Goal: Task Accomplishment & Management: Manage account settings

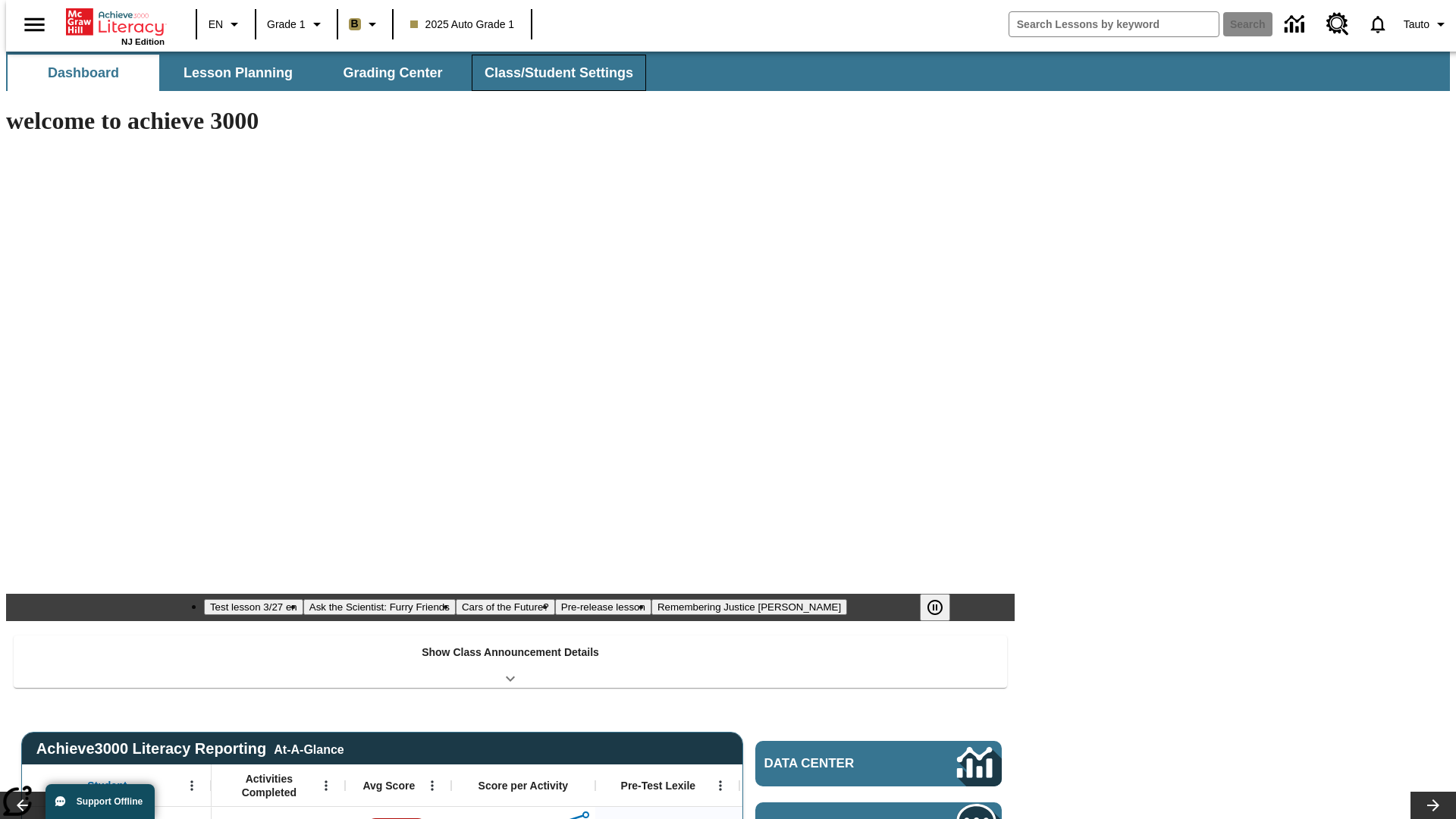
click at [551, 73] on button "Class/Student Settings" at bounding box center [559, 73] width 174 height 36
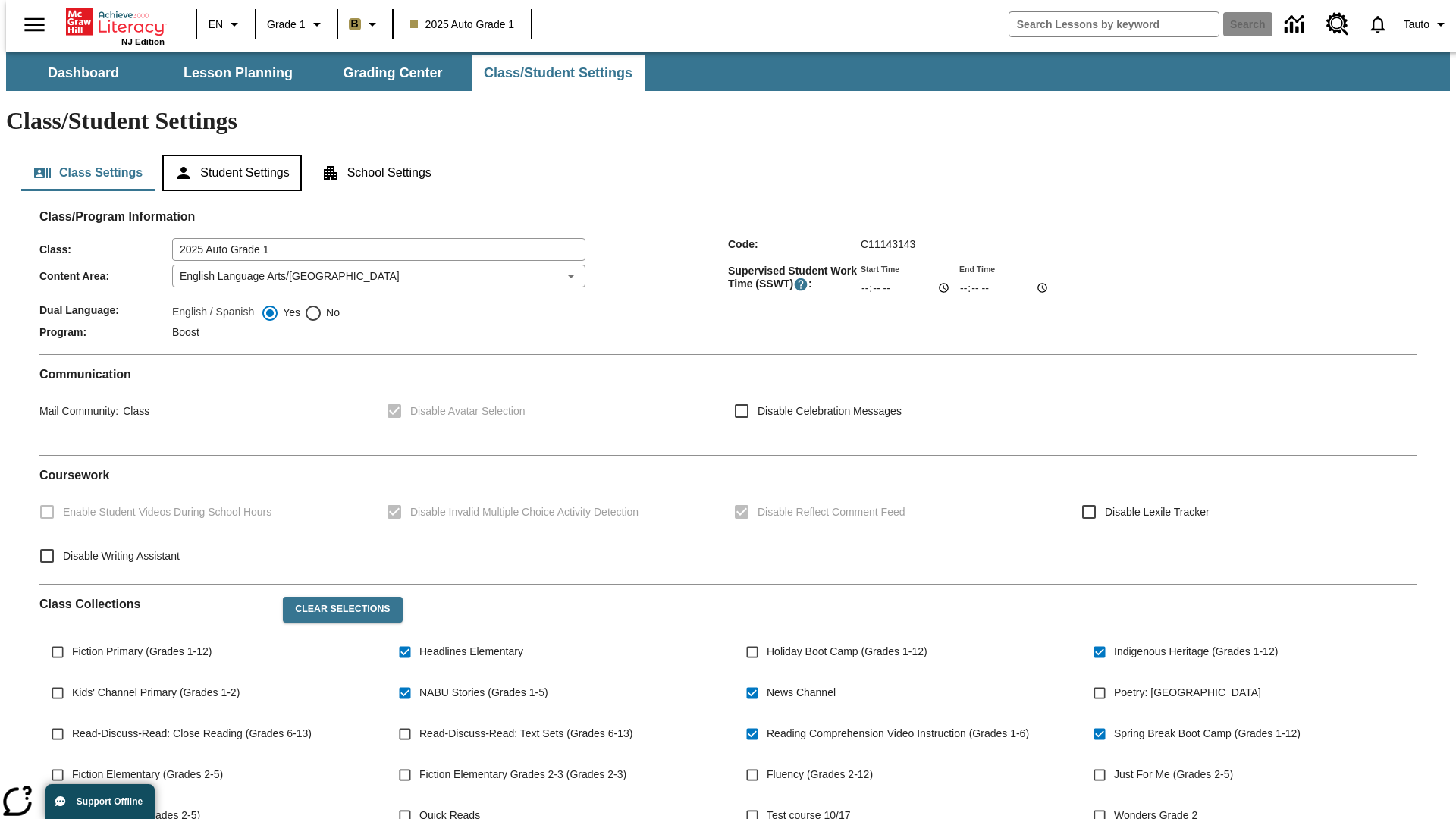
click at [228, 154] on button "Student Settings" at bounding box center [231, 173] width 139 height 36
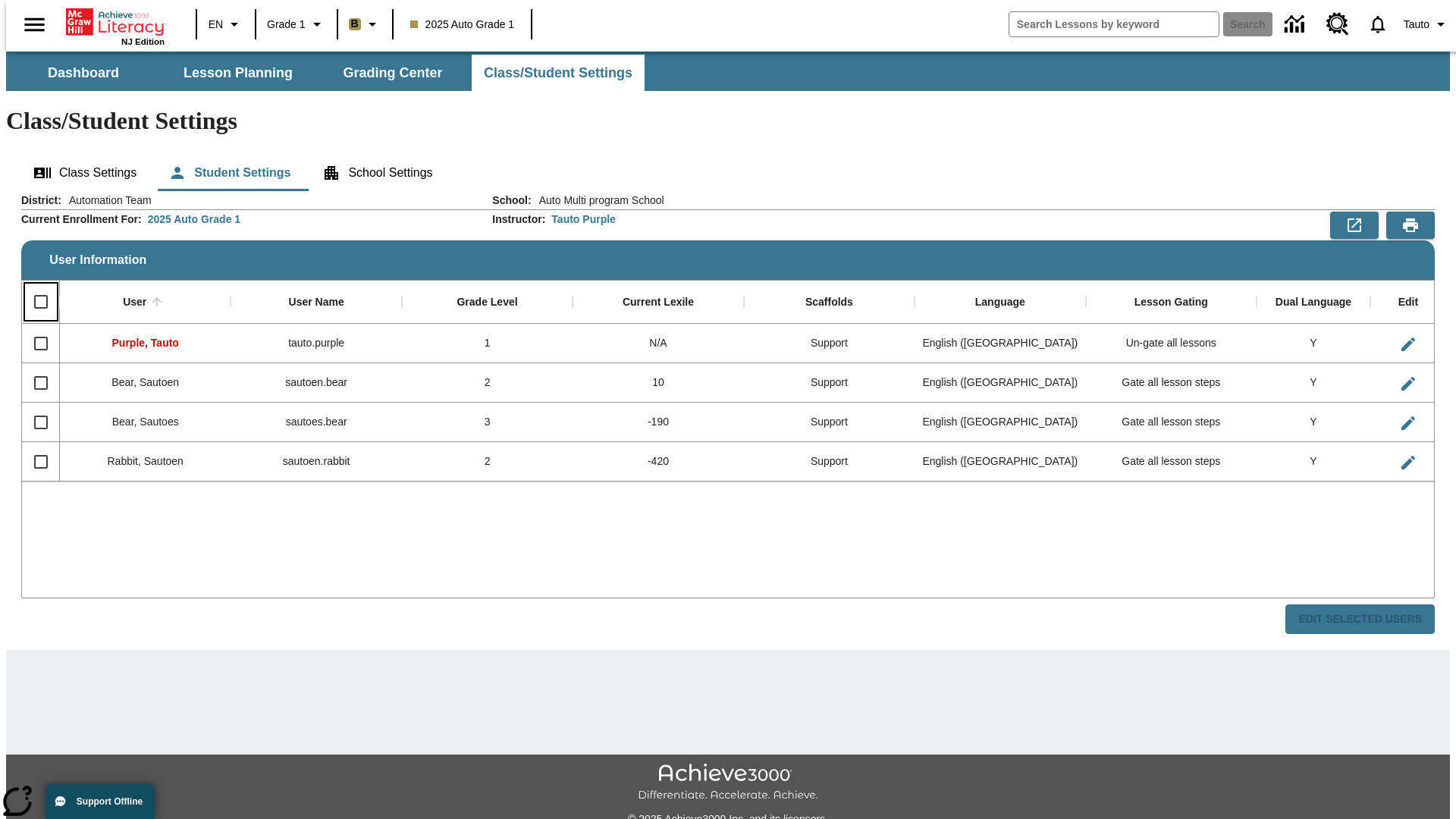
click at [34, 286] on input "Select all rows" at bounding box center [41, 302] width 32 height 32
checkbox input "true"
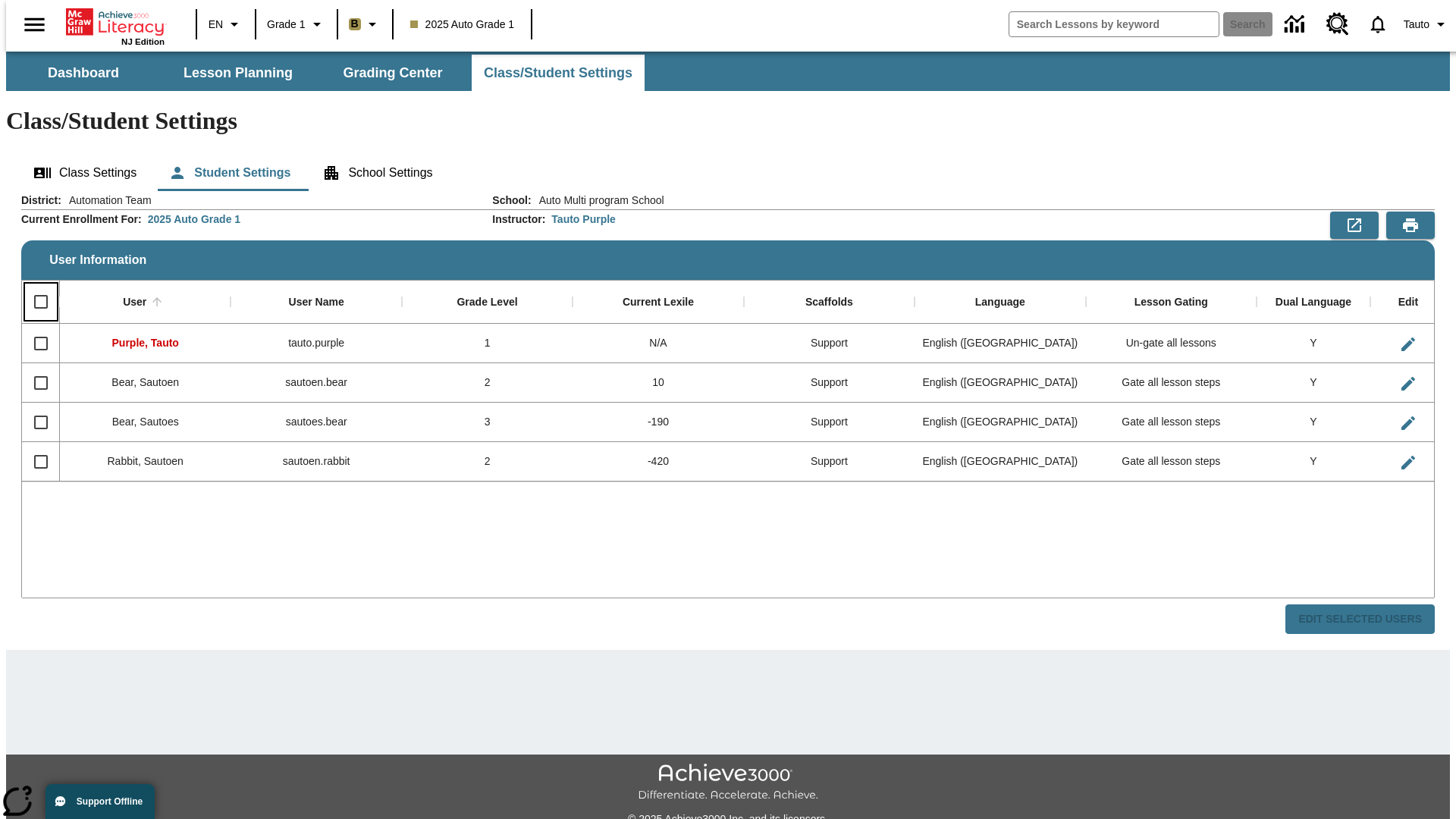
checkbox input "true"
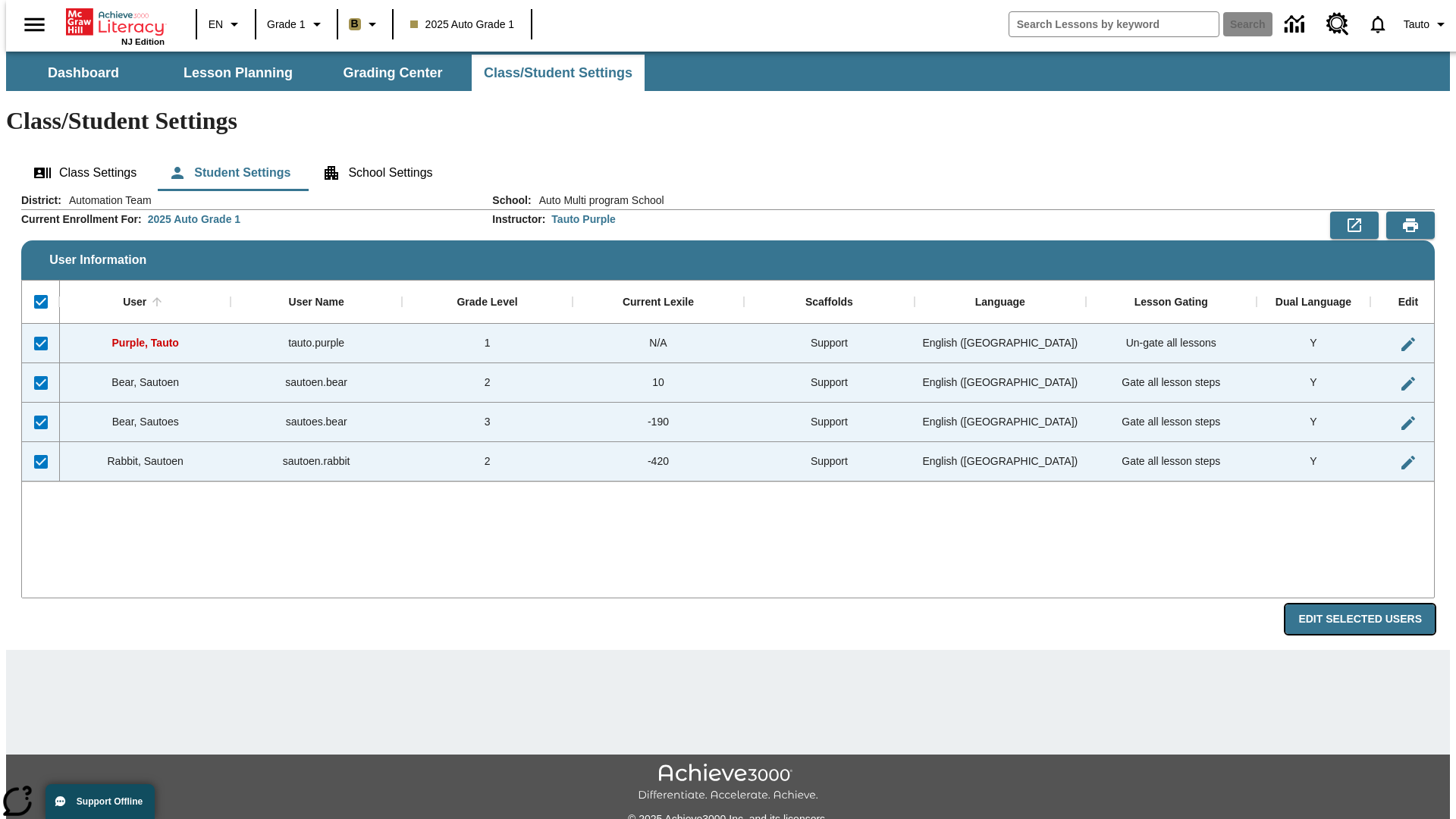
click at [1372, 604] on button "Edit Selected Users" at bounding box center [1360, 619] width 150 height 29
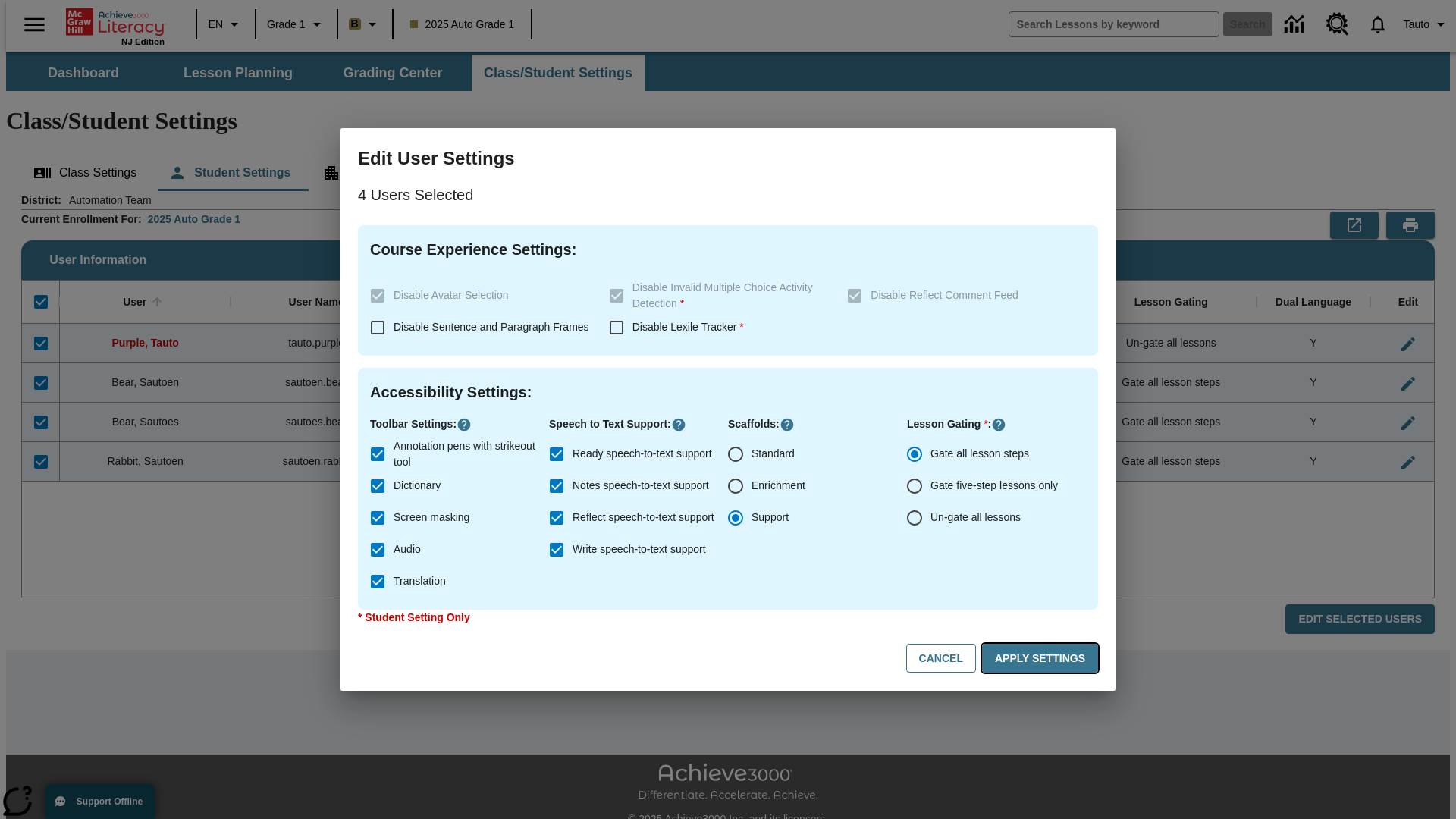
click at [1043, 658] on button "Apply Settings" at bounding box center [1040, 658] width 116 height 29
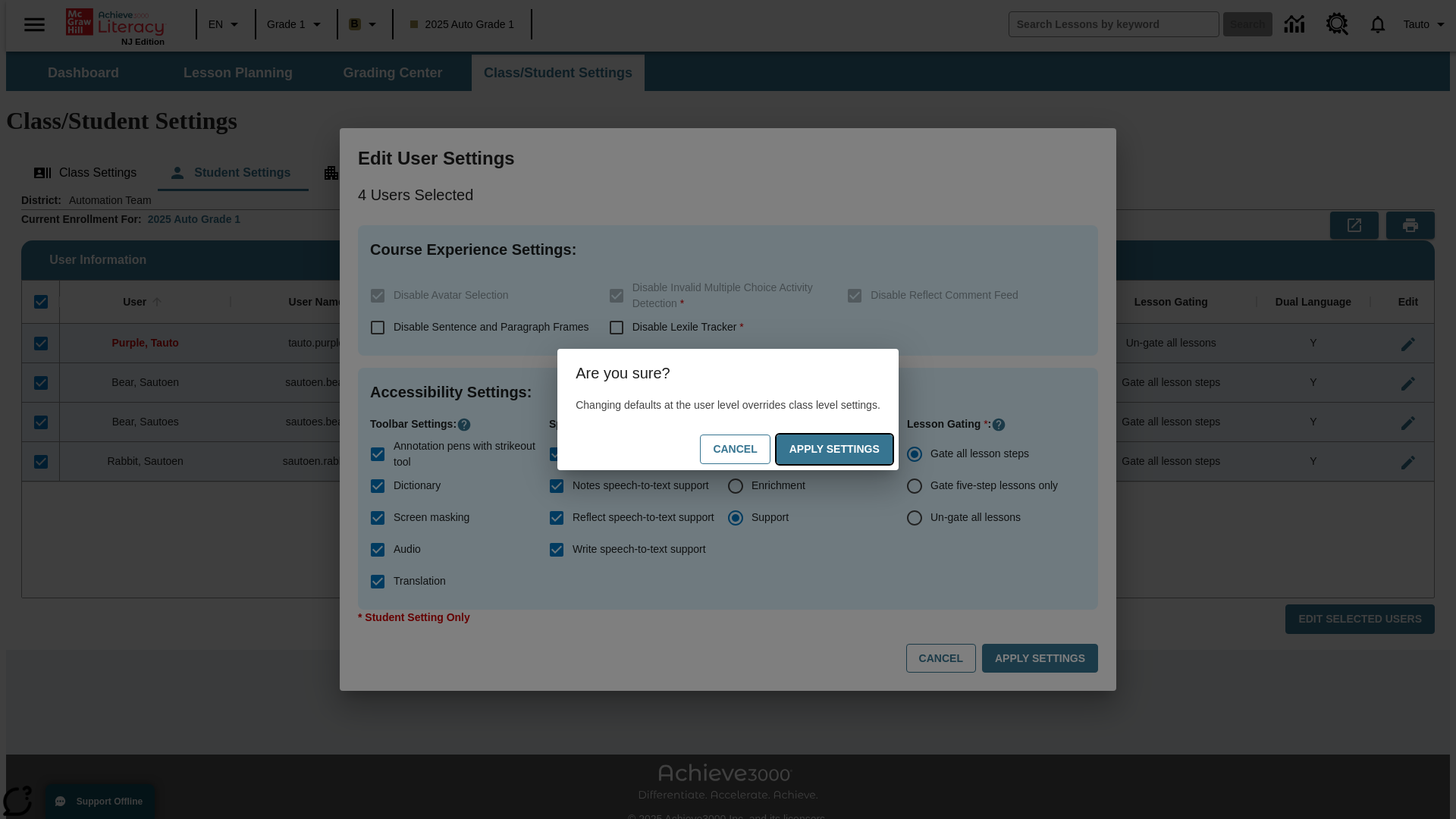
click at [849, 449] on button "Apply Settings" at bounding box center [835, 449] width 116 height 29
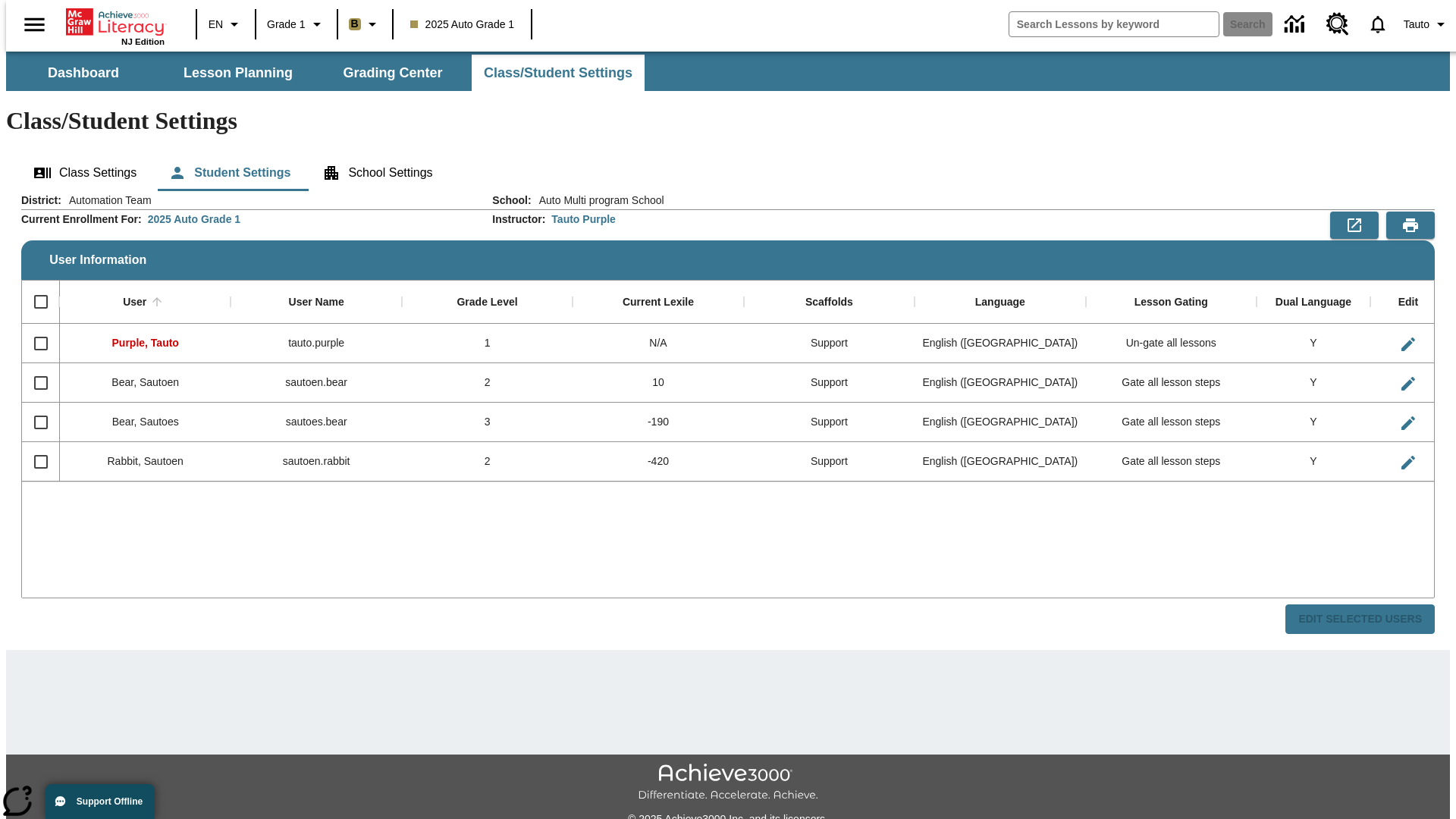
checkbox input "false"
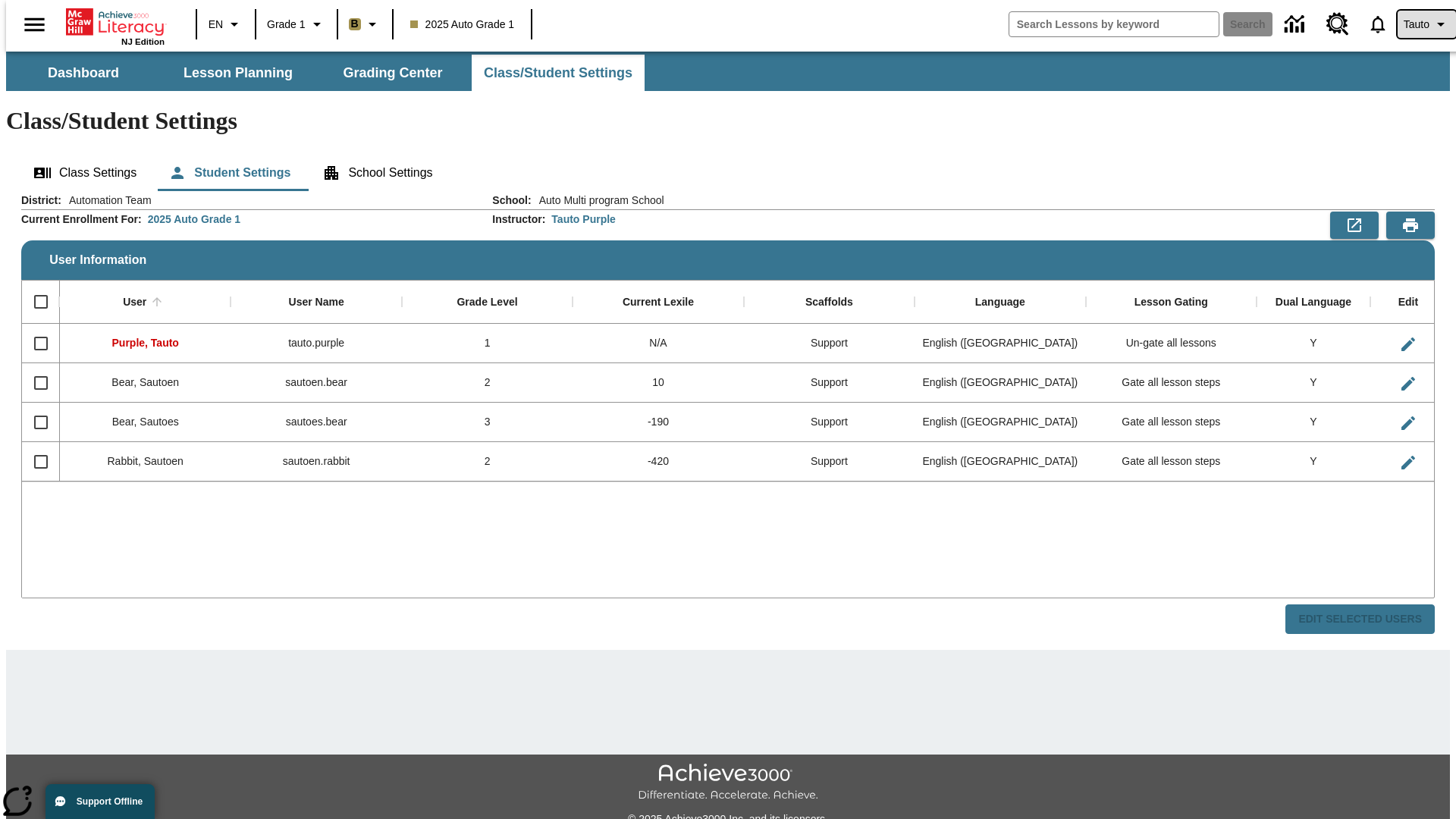
click at [1420, 25] on span "Tauto" at bounding box center [1416, 25] width 26 height 16
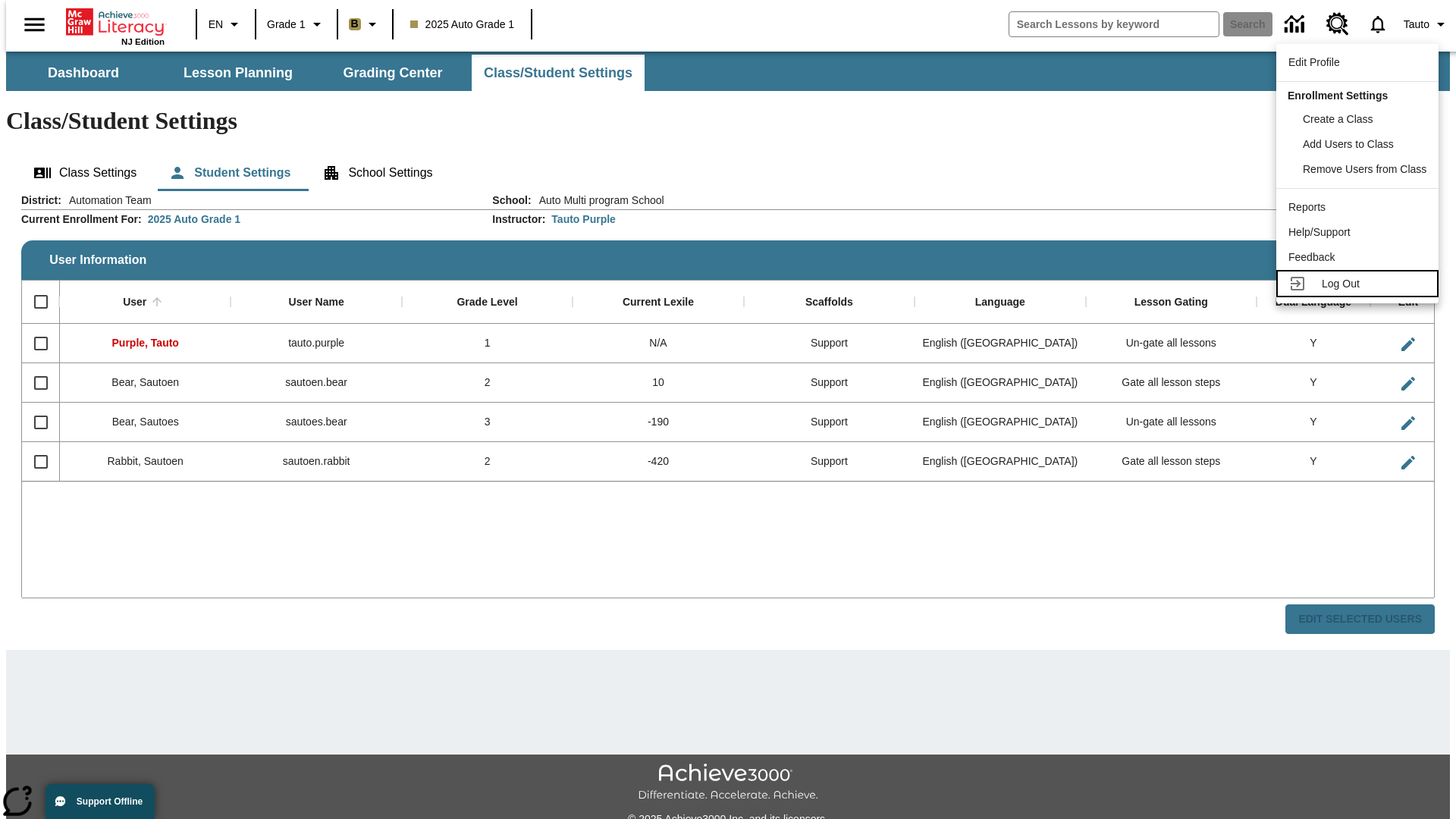
click at [1360, 284] on span "Log Out" at bounding box center [1341, 283] width 38 height 12
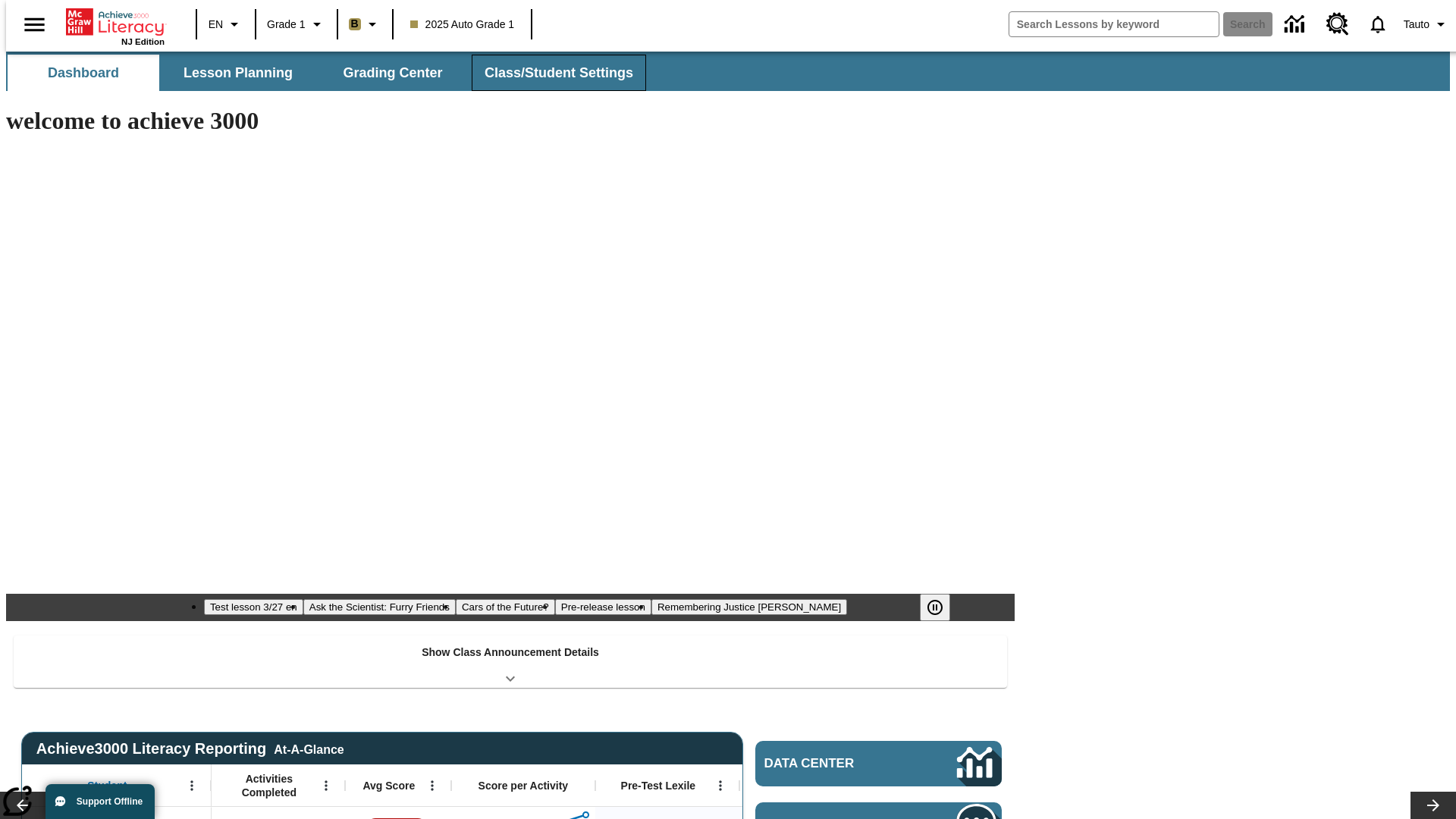
click at [551, 73] on button "Class/Student Settings" at bounding box center [559, 73] width 174 height 36
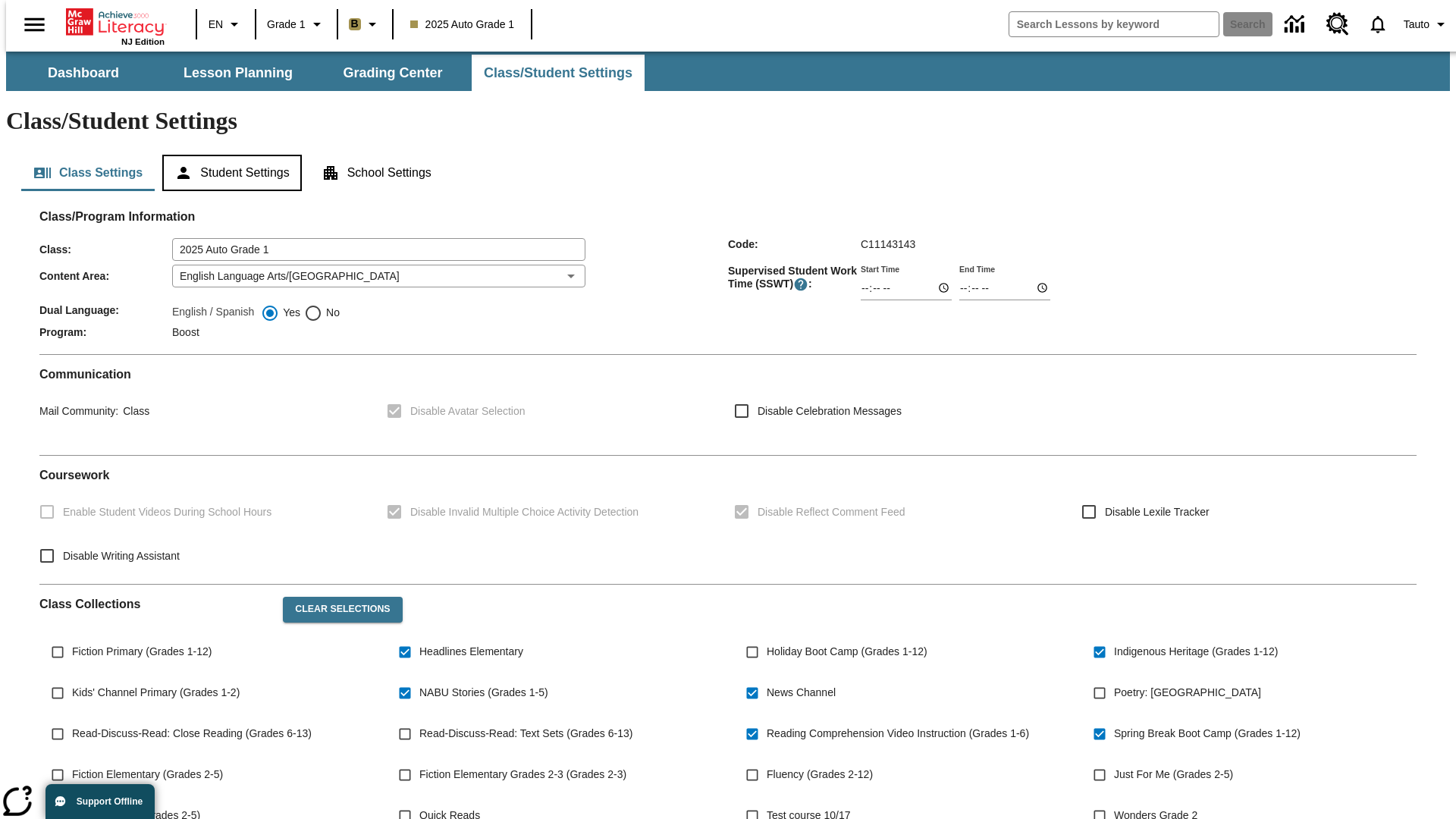
click at [228, 154] on button "Student Settings" at bounding box center [231, 173] width 139 height 36
